Goal: Communication & Community: Answer question/provide support

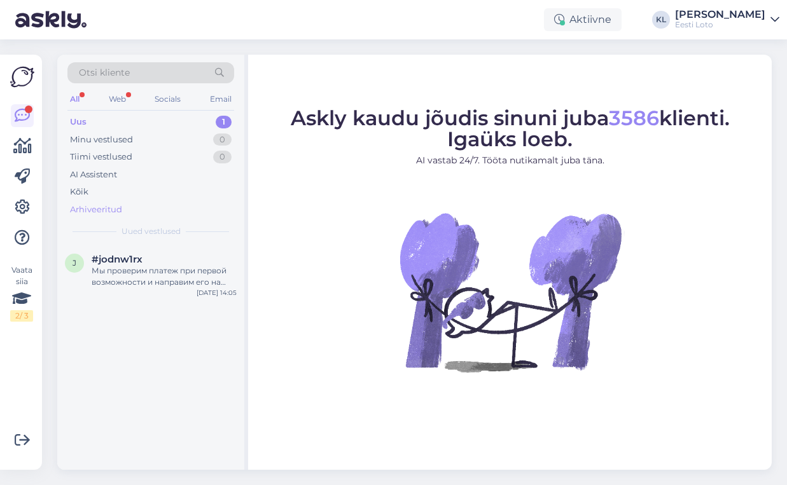
click at [110, 208] on div "Arhiveeritud" at bounding box center [96, 209] width 52 height 13
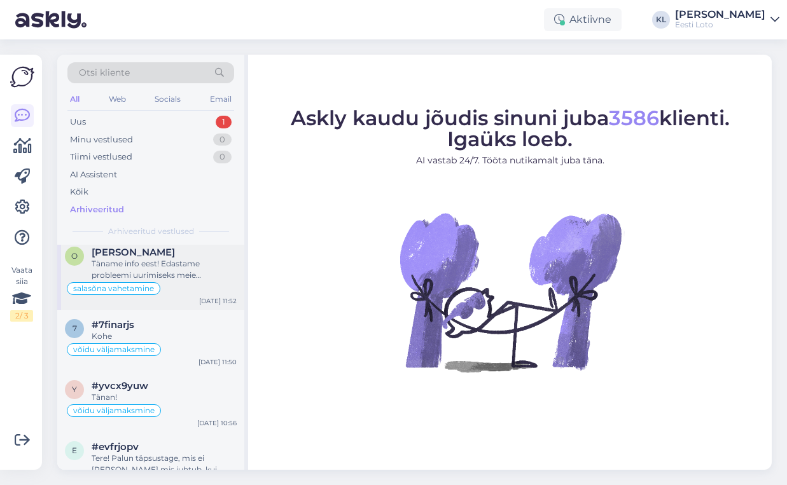
scroll to position [65, 0]
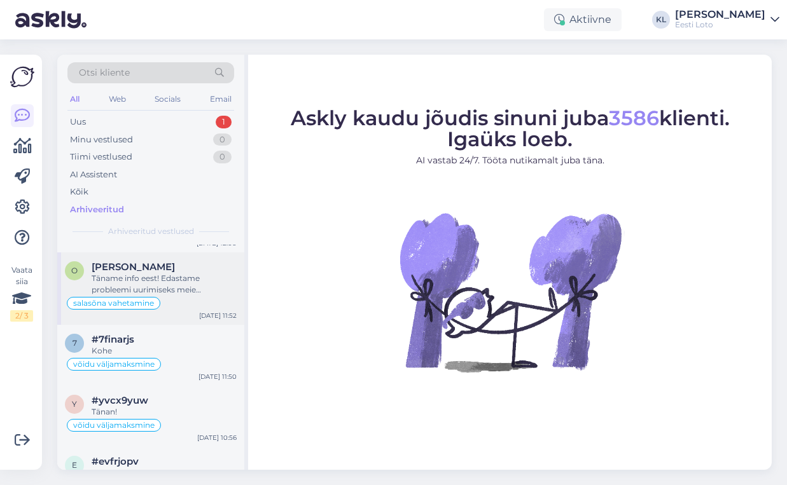
click at [162, 279] on div "Täname info eest! Edastame probleemi uurimiseks meie arendusmeeskonnale. [PERSO…" at bounding box center [164, 284] width 145 height 23
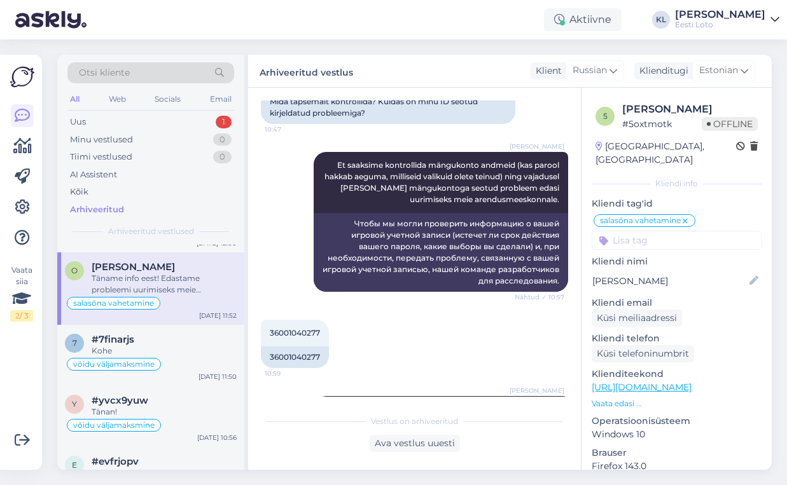
scroll to position [676, 0]
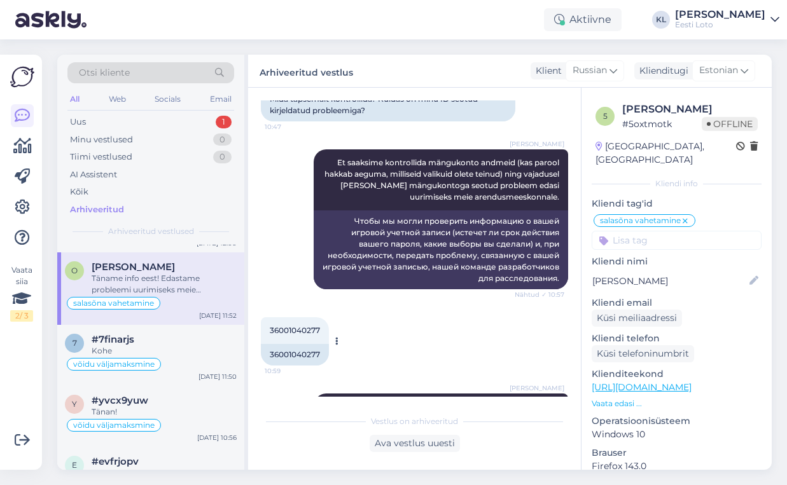
click at [302, 326] on span "36001040277" at bounding box center [295, 331] width 50 height 10
copy div "36001040277 10:59"
click at [407, 452] on div "Vestlus algas [DATE] Добрый день, в последнее время сайт при каждом входе говор…" at bounding box center [414, 279] width 333 height 382
click at [407, 448] on div "Ava vestlus uuesti" at bounding box center [414, 443] width 90 height 17
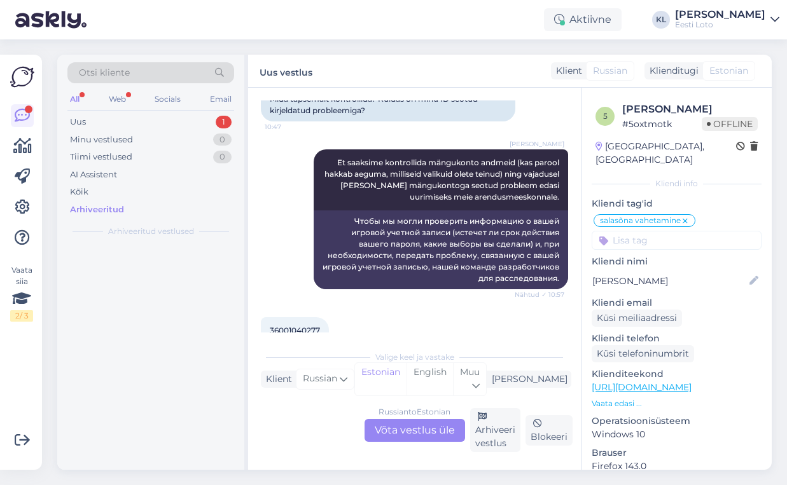
scroll to position [0, 0]
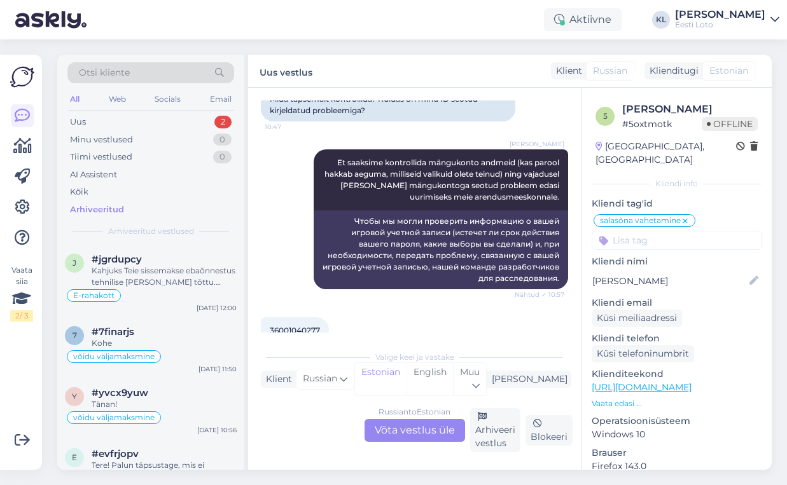
click at [410, 428] on div "Russian to Estonian Võta vestlus üle" at bounding box center [414, 430] width 100 height 23
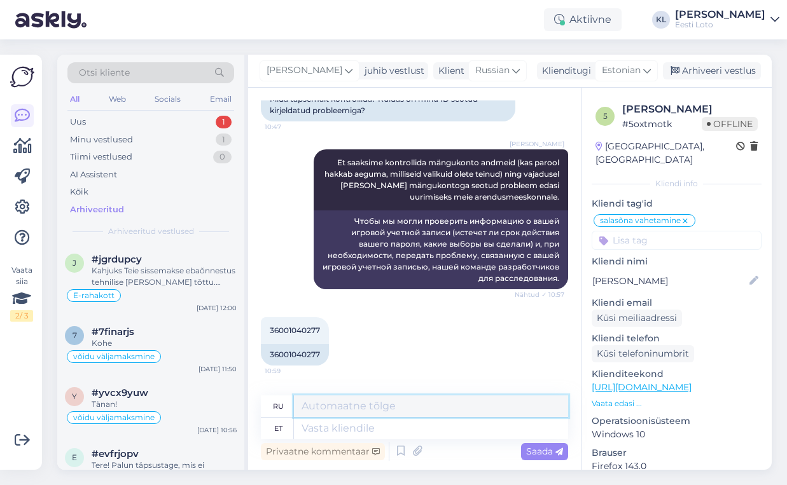
click at [359, 404] on textarea at bounding box center [431, 407] width 274 height 22
click at [343, 438] on textarea at bounding box center [431, 429] width 274 height 22
type textarea "Saime a"
type textarea "Мы получили"
type textarea "Saime arendusm"
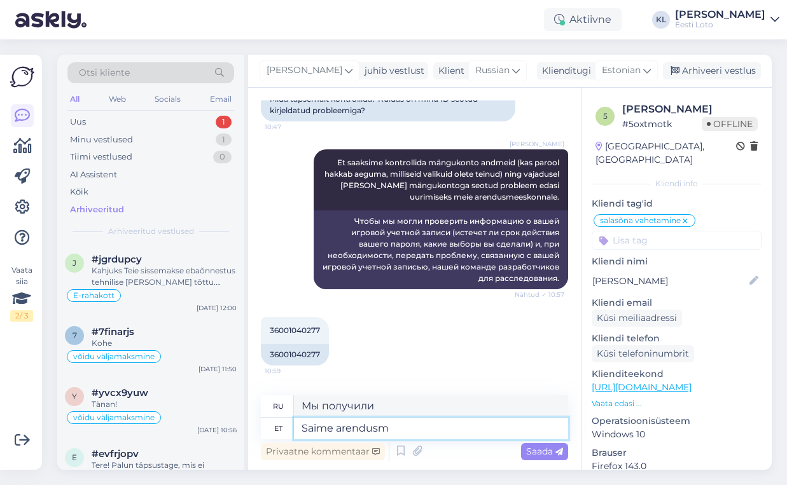
type textarea "У нас есть развитие"
type textarea "Saime arendusmeekonnalt v"
type textarea "Мы получили от команды разработчиков"
type textarea "Saime arendusmeekonnalt vastuse, e"
type textarea "Мы получили ответ от команды разработчиков,"
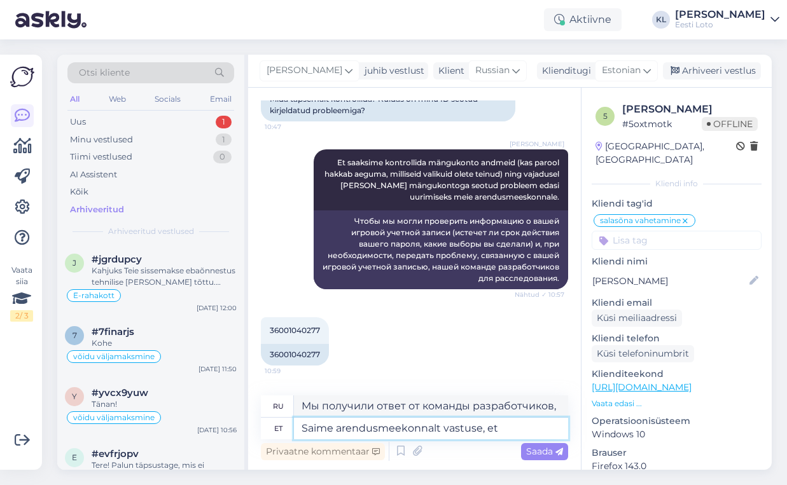
type textarea "Saime arendusmeekonnalt vastuse, et"
type textarea "Мы получили ответ от команды разработчиков, что"
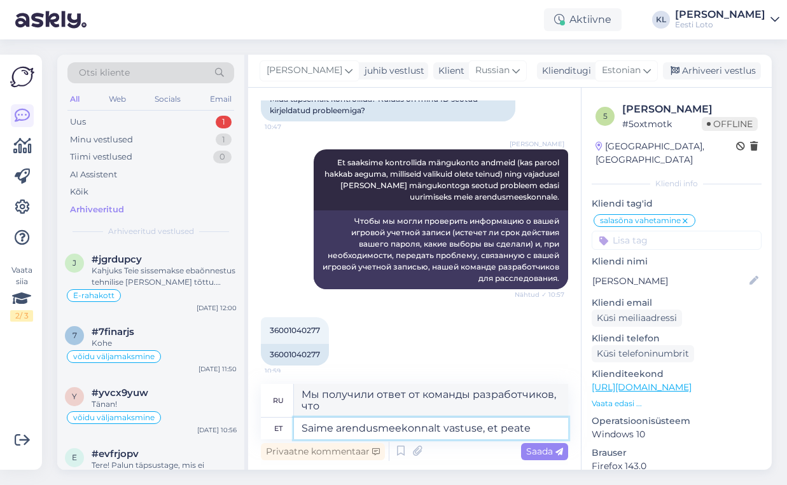
type textarea "Saime arendusmeekonnalt vastuse, et peate"
type textarea "Мы получили ответ от команды разработчиков, что вам нужно"
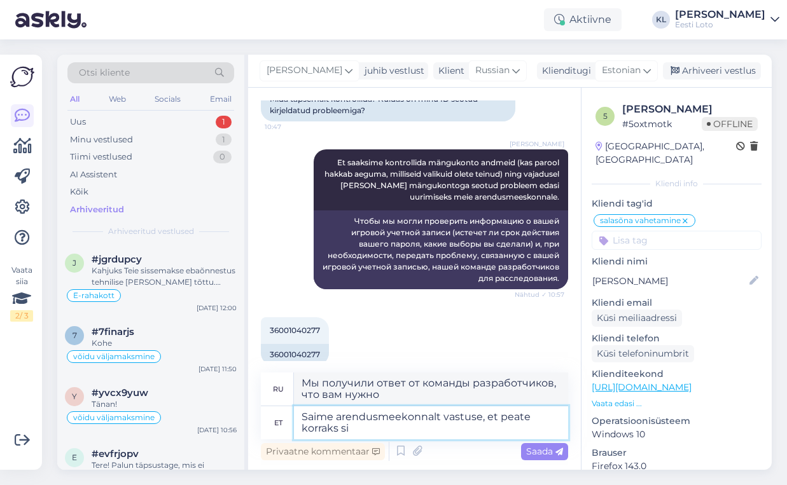
type textarea "Saime arendusmeekonnalt vastuse, et peate korraks sis"
type textarea "Мы получили ответ от команды разработчиков, что вам нужно уделить немного време…"
type textarea "Saime arendusmeekonnalt vastuse, et peate korraks sisse l"
type textarea "Мы получили ответ от команды разработчиков, что вам необходимо авторизоваться н…"
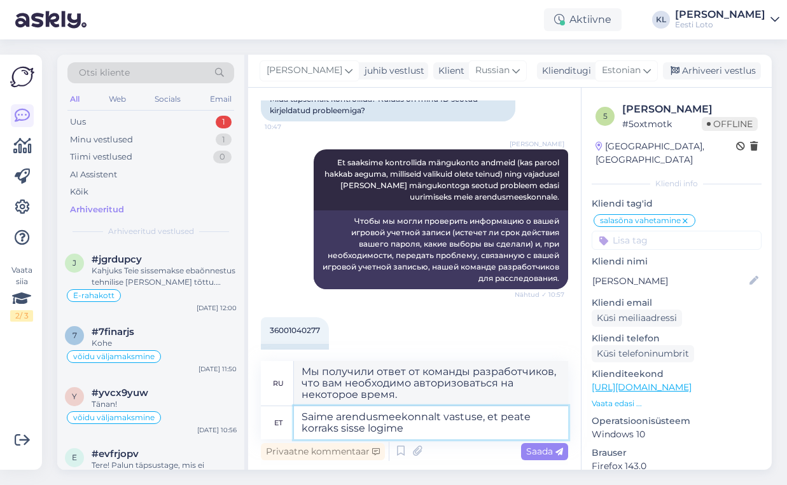
type textarea "Saime arendusmeekonnalt vastuse, et peate korraks sisse lobime"
type textarea "Мы получили ответ от команды разработчиков, что вам необходимо на мгновение вой…"
type textarea "Saime arendusmeekonnalt vastuse, et peate korraks sisse logima tugeva"
type textarea "Мы получили ответ от команды разработчиков, что некоторое время вам придется вх…"
type textarea "Saime arendusmeekonnalt vastuse, et peate korraks sisse logima tugeva autentimi…"
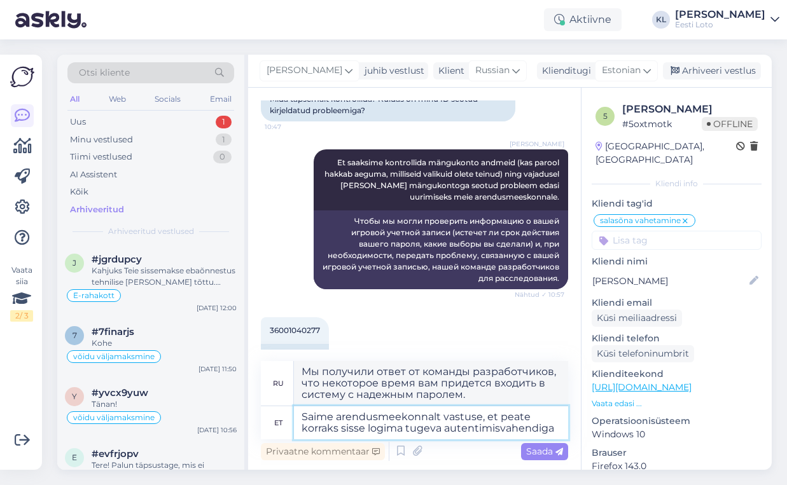
type textarea "Мы получили ответ от команды разработчиков, что некоторое время вам необходимо …"
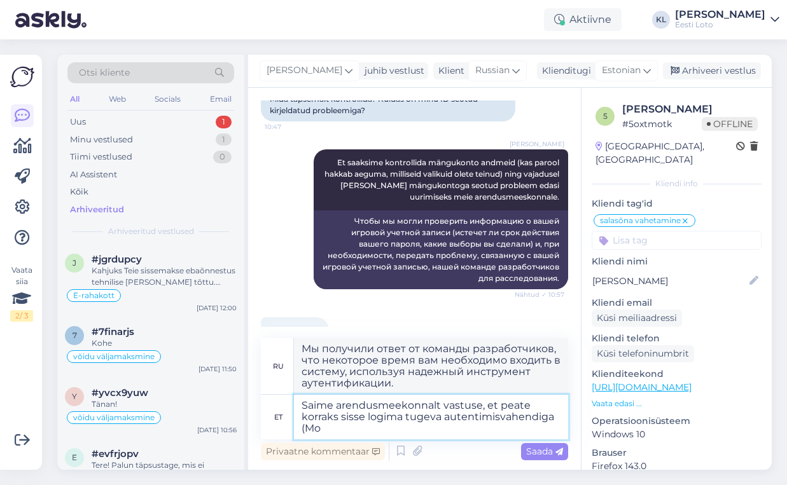
type textarea "Saime arendusmeekonnalt vastuse, et peate korraks sisse logima tugeva autentimi…"
type textarea "Мы получили ответ от команды разработчиков, что вам необходимо некоторое время …"
type textarea "Saime arendusmeekonnalt vastuse, et peate korraks sisse logima tugeva autentimi…"
type textarea "Мы получили ответ от команды разработчиков, что вам необходимо войти в систему,…"
type textarea "Saime arendusmeekonnalt vastuse, et peate korraks sisse logima tugeva autentimi…"
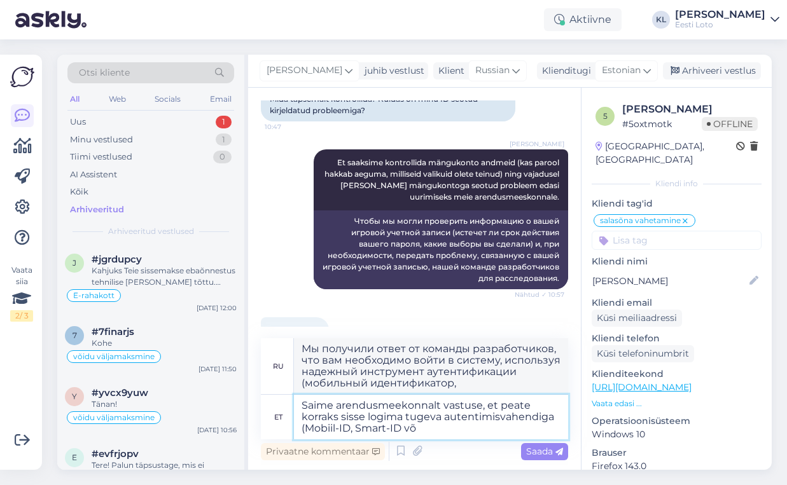
type textarea "Мы получили ответ от команды разработчиков, что на некоторое время вам необходи…"
type textarea "Saime arendusmeekonnalt vastuse, et peate korraks sisse logima tugeva autentimi…"
type textarea "Мы получили ответ от команды разработчиков, что вам необходимо войти в систему,…"
type textarea "Saime arendusmeekonnalt vastuse, et peate korraks sisse logima tugeva autentimi…"
type textarea "Мы получили ответ от команды разработчиков, что на некоторое время вам необходи…"
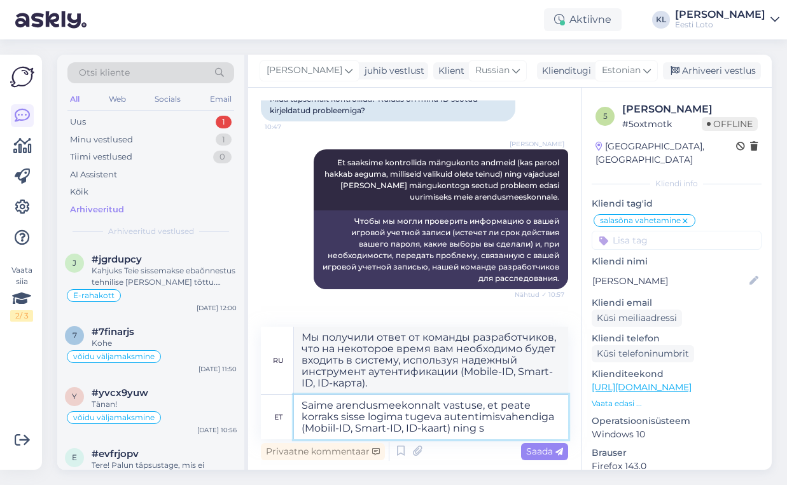
type textarea "Saime arendusmeekonnalt vastuse, et peate korraks sisse logima tugeva autentimi…"
type textarea "Мы получили ответ от команды разработчиков, что вам необходимо войти в систему …"
type textarea "Saime arendusmeekonnalt vastuse, et peate korraks sisse logima tugeva autentimi…"
type textarea "Мы получили ответ от команды разработчиков, что вам необходимо войти в систему,…"
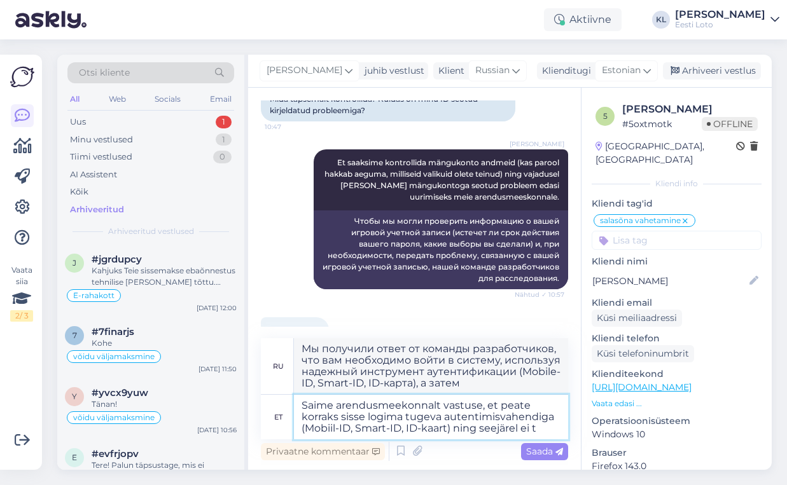
type textarea "Saime arendusmeekonnalt vastuse, et peate korraks sisse logima tugeva autentimi…"
type textarea "Мы получили ответ от команды разработчиков, что вам необходимо входить в систем…"
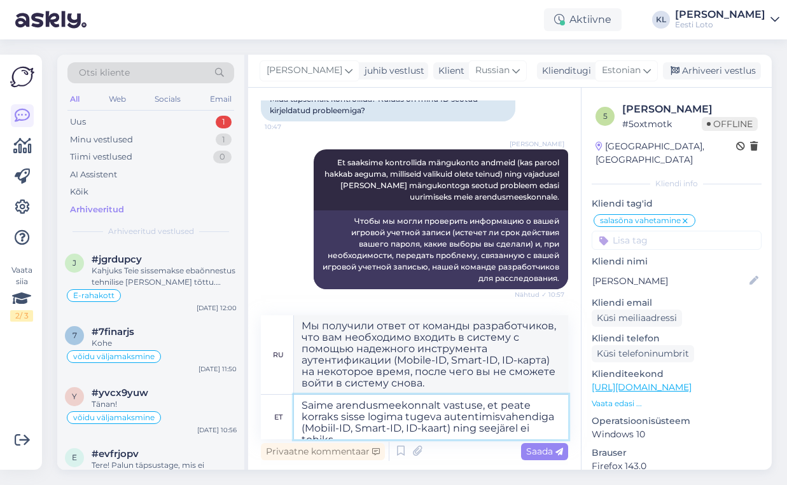
type textarea "Saime arendusmeekonnalt vastuse, et peate korraks sisse logima tugeva autentimi…"
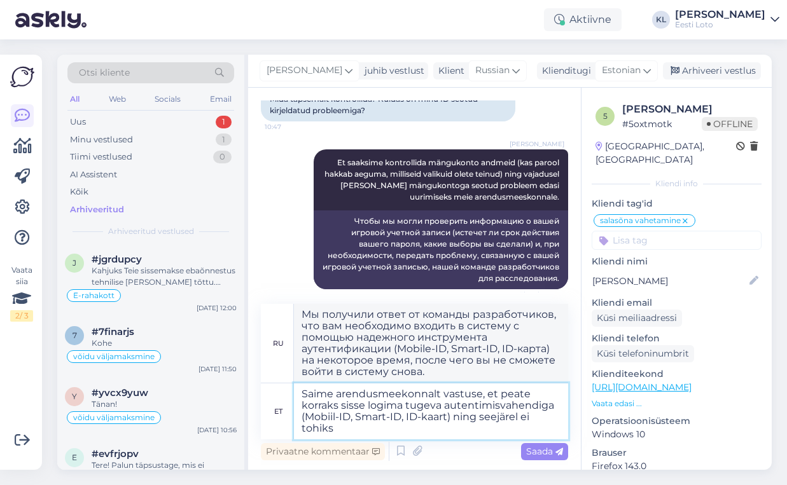
type textarea "Мы получили ответ от команды разработчиков, что вам необходимо входить в систем…"
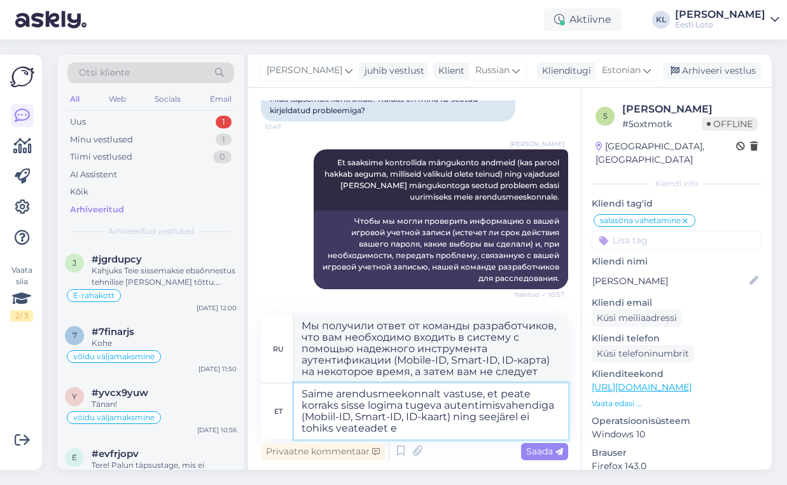
type textarea "Saime arendusmeekonnalt vastuse, et peate korraks sisse logima tugeva autentimi…"
type textarea "Мы получили ответ от команды разработчиков, что вам необходимо войти в систему …"
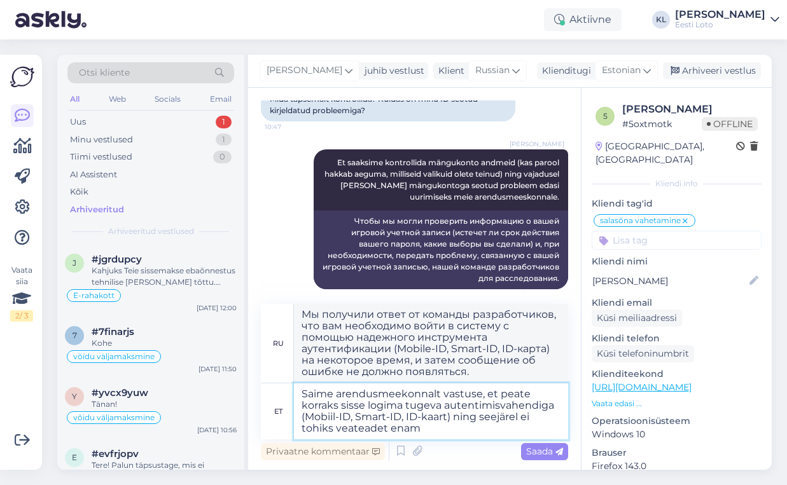
type textarea "Saime arendusmeekonnalt vastuse, et peate korraks sisse logima tugeva autentimi…"
type textarea "Мы получили ответ от команды разработчиков, что вам необходимо некоторое время …"
type textarea "Saime arendusmeekonnalt vastuse, et peate korraks sisse logima tugeva autentimi…"
type textarea "Мы получили ответ от команды разработчиков, что вам необходимо некоторое время …"
type textarea "Saime arendusmeekonnalt vastuse, et peate korraks sisse logima tugeva autentimi…"
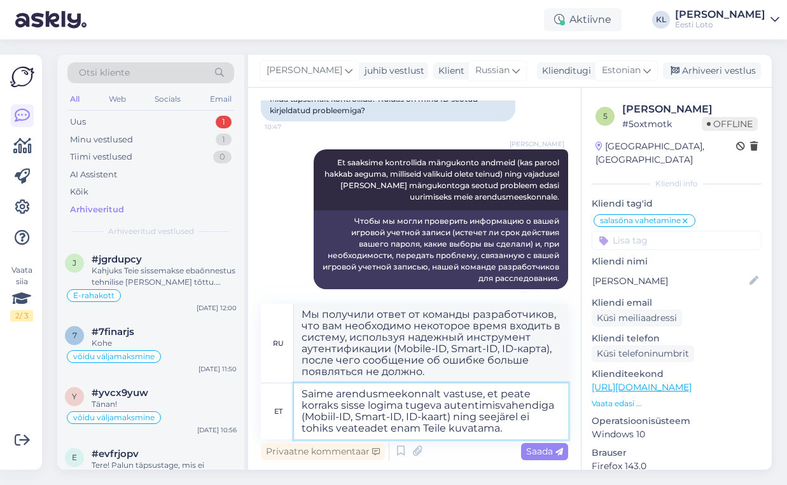
type textarea "Мы получили ответ от команды разработчиков, что вам необходимо некоторое время …"
type textarea "Saime arendusmeekonnalt vastuse, et peate korraks sisse logima tugeva autentimi…"
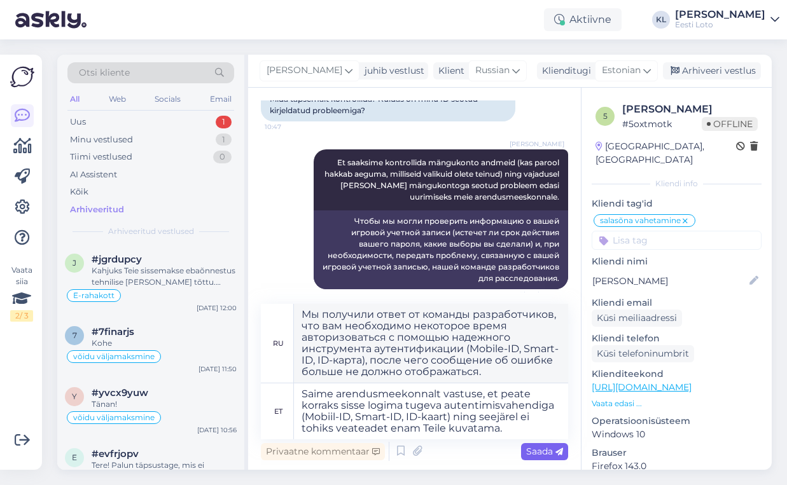
click at [528, 452] on span "Saada" at bounding box center [544, 451] width 37 height 11
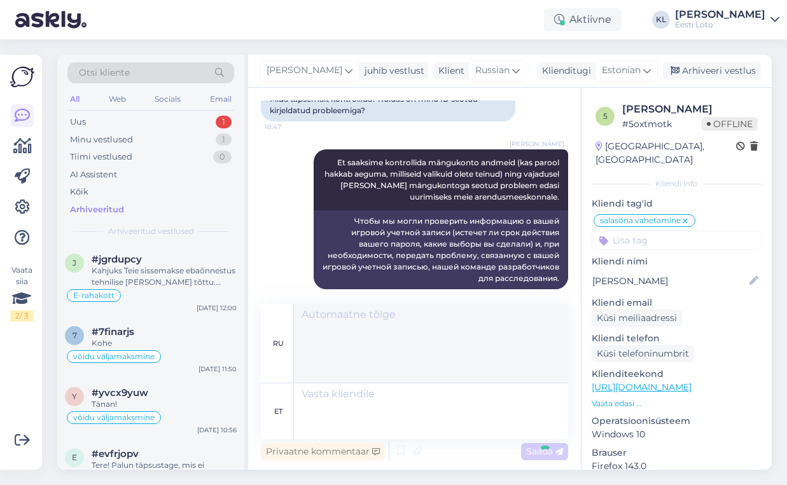
scroll to position [1217, 0]
